Goal: Understand process/instructions

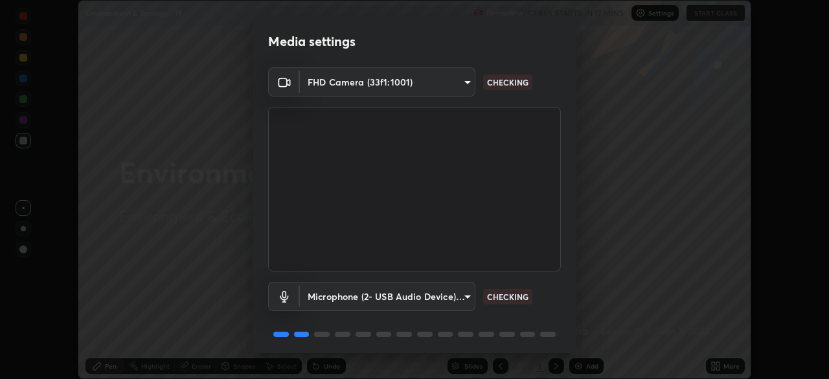
scroll to position [45, 0]
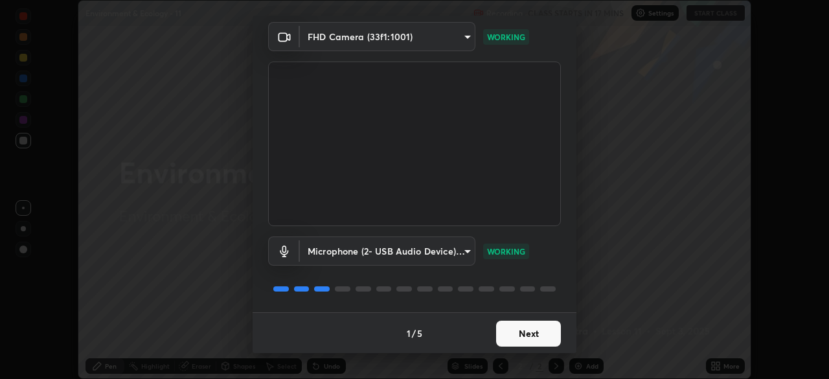
click at [522, 332] on button "Next" at bounding box center [528, 334] width 65 height 26
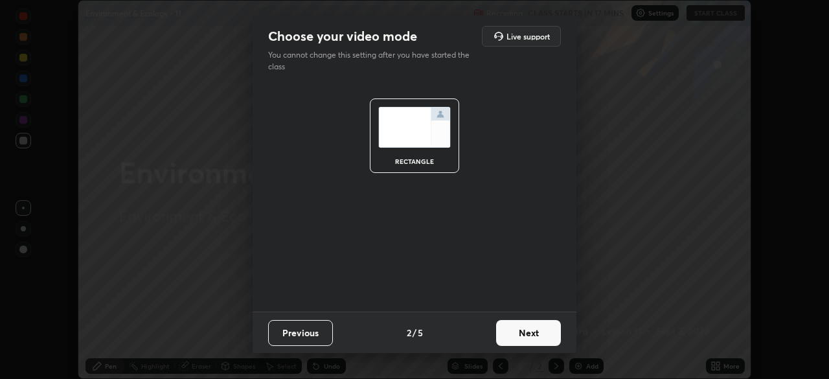
click at [520, 336] on button "Next" at bounding box center [528, 333] width 65 height 26
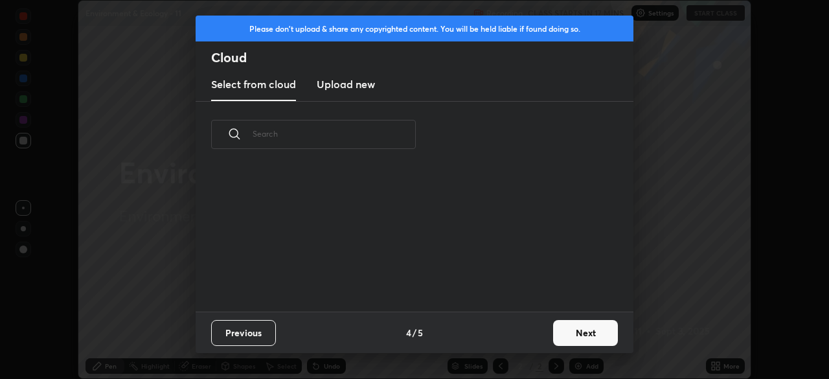
click at [527, 334] on div "Previous 4 / 5 Next" at bounding box center [415, 332] width 438 height 41
click at [570, 336] on button "Next" at bounding box center [585, 333] width 65 height 26
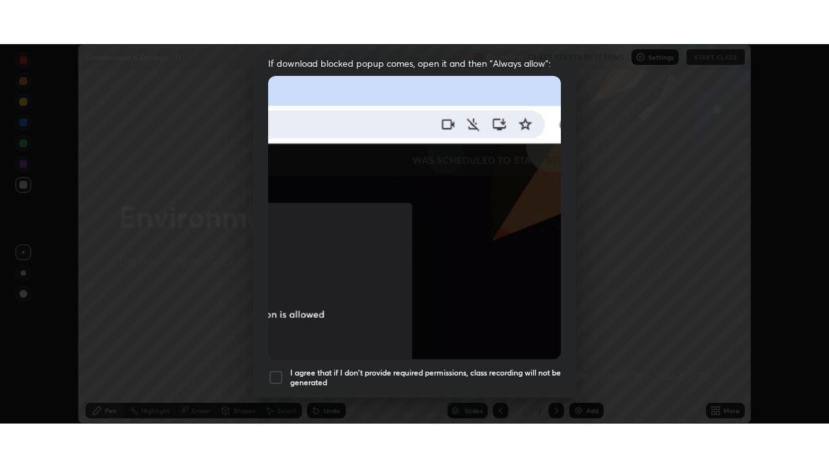
scroll to position [310, 0]
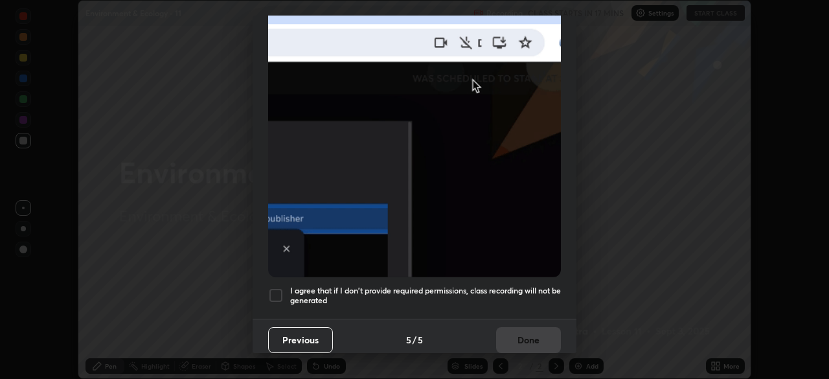
click at [406, 297] on h5 "I agree that if I don't provide required permissions, class recording will not …" at bounding box center [425, 296] width 271 height 20
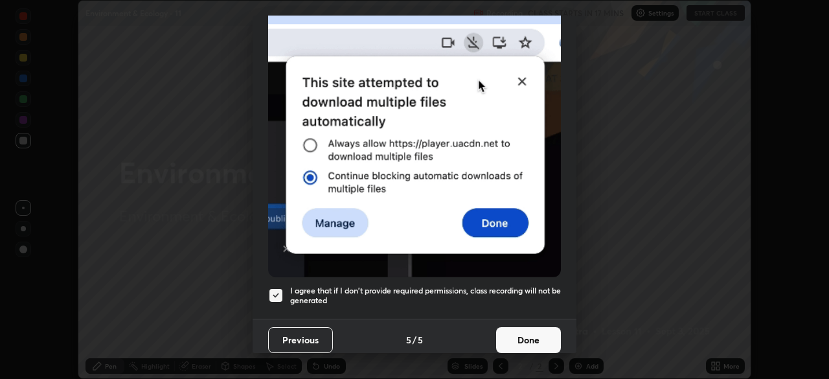
click at [523, 327] on button "Done" at bounding box center [528, 340] width 65 height 26
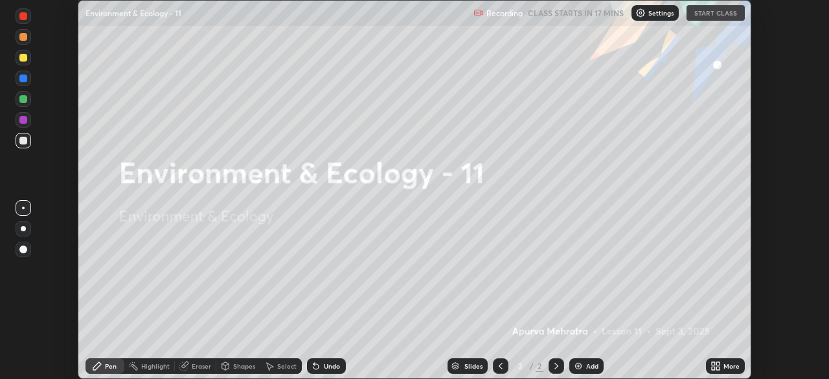
click at [719, 365] on icon at bounding box center [718, 363] width 3 height 3
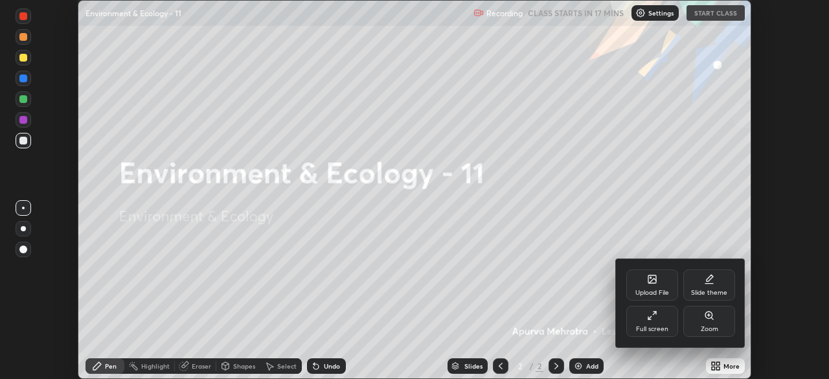
click at [640, 328] on div "Full screen" at bounding box center [652, 329] width 32 height 6
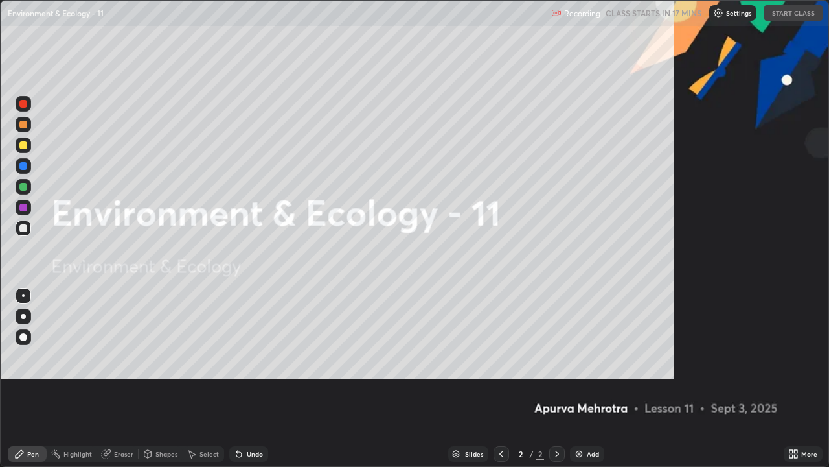
scroll to position [467, 829]
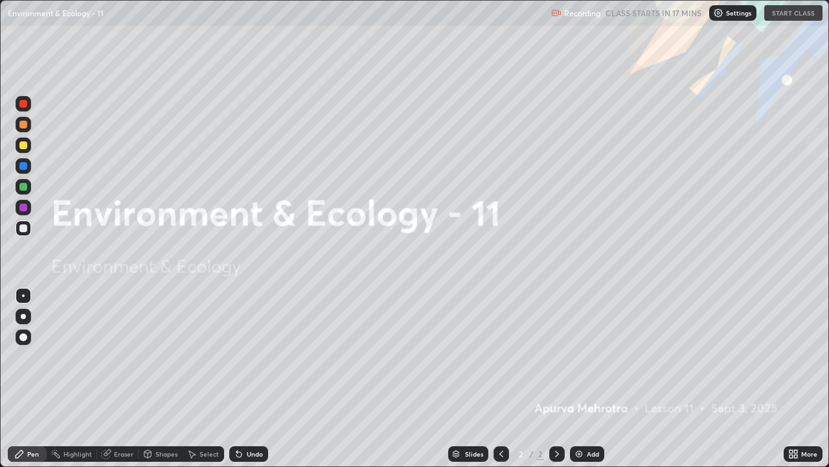
click at [726, 10] on div "Settings" at bounding box center [732, 13] width 47 height 16
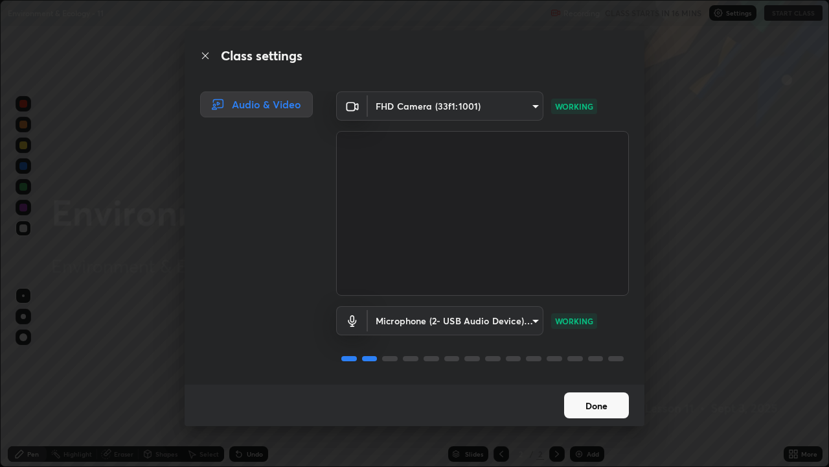
click at [600, 378] on button "Done" at bounding box center [596, 405] width 65 height 26
